Goal: Check status: Check status

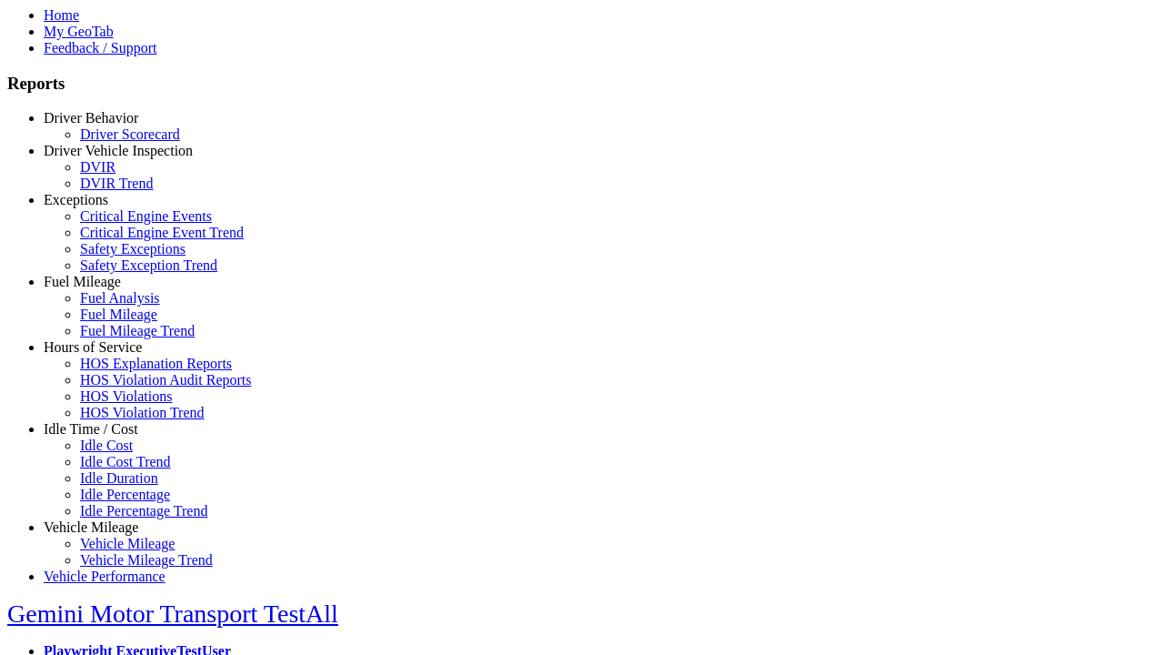
click at [105, 355] on link "Hours of Service" at bounding box center [93, 346] width 98 height 15
click at [118, 371] on link "HOS Explanation Reports" at bounding box center [156, 363] width 152 height 15
